Goal: Ask a question

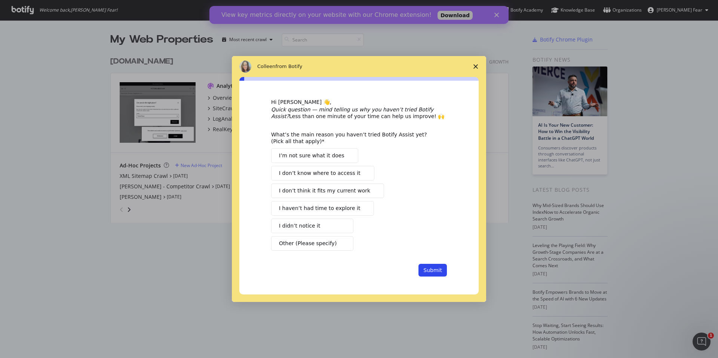
click at [467, 67] on span "Close survey" at bounding box center [475, 66] width 21 height 21
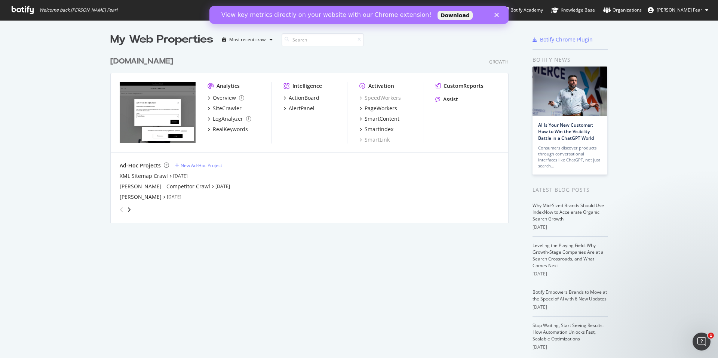
click at [500, 16] on div "Close" at bounding box center [498, 15] width 7 height 4
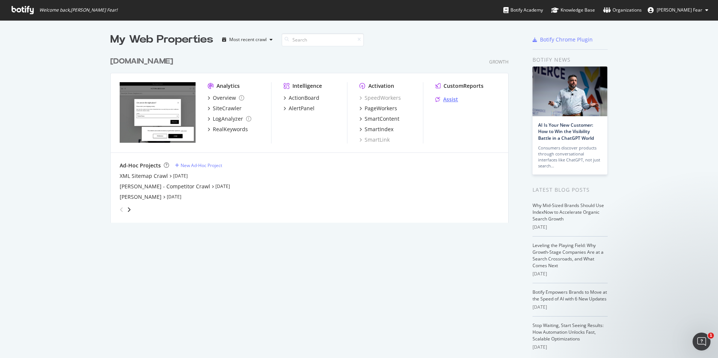
click at [446, 97] on div "Assist" at bounding box center [450, 99] width 15 height 7
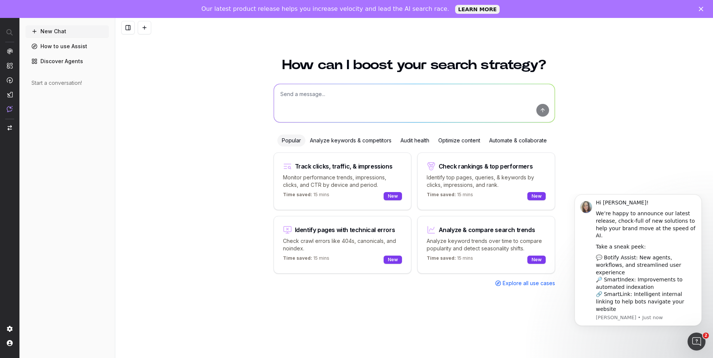
click at [330, 105] on textarea at bounding box center [414, 103] width 281 height 38
paste textarea "[URL][DOMAIN_NAME]"
type textarea "How can I optimise this page better [URL][DOMAIN_NAME]"
click at [543, 110] on button "submit" at bounding box center [542, 110] width 13 height 13
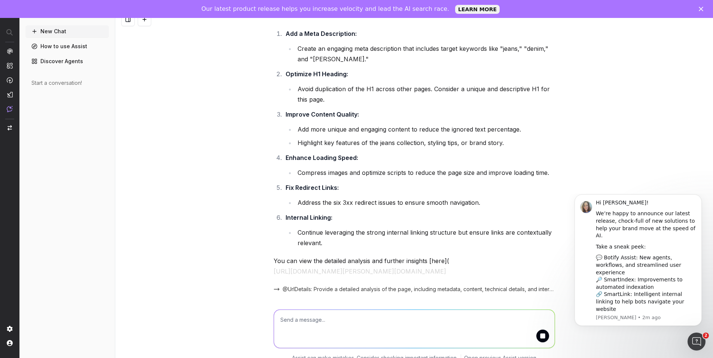
scroll to position [382, 0]
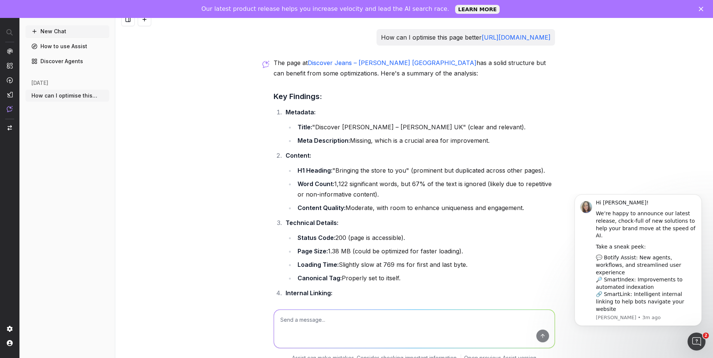
drag, startPoint x: 293, startPoint y: 170, endPoint x: 555, endPoint y: 174, distance: 262.3
click at [555, 174] on div "How can I optimise this page better [URL][DOMAIN_NAME] The page at Discover Jea…" at bounding box center [414, 189] width 598 height 358
click at [209, 164] on div "How can I optimise this page better [URL][DOMAIN_NAME] The page at Discover Jea…" at bounding box center [414, 189] width 598 height 358
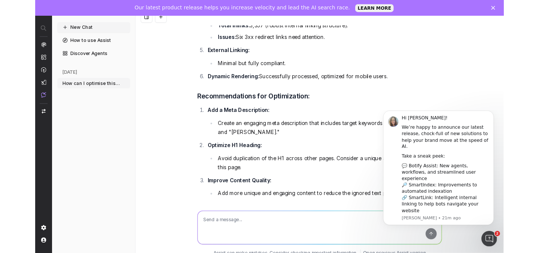
scroll to position [279, 0]
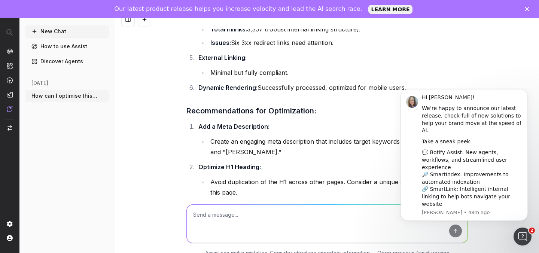
click at [494, 84] on div "How can I optimise this page better [URL][DOMAIN_NAME] The page at Discover Jea…" at bounding box center [327, 136] width 424 height 253
click at [526, 96] on button "Dismiss notification" at bounding box center [525, 91] width 10 height 10
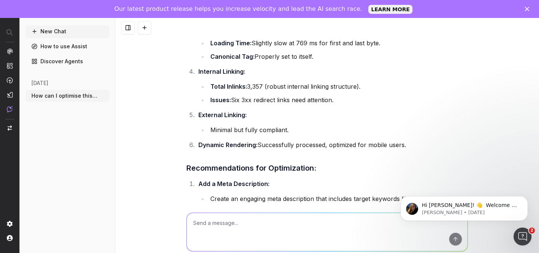
scroll to position [231, 0]
